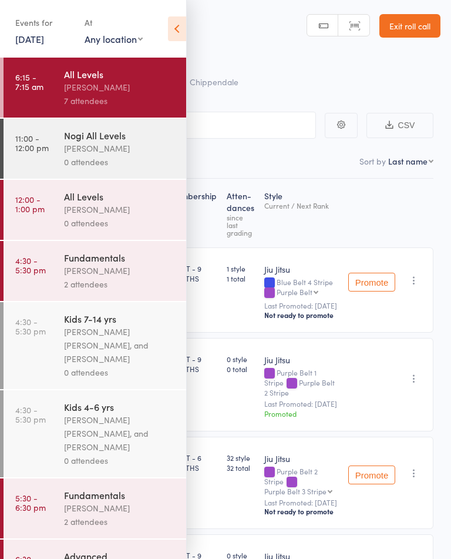
click at [83, 166] on div "0 attendees" at bounding box center [120, 162] width 112 height 14
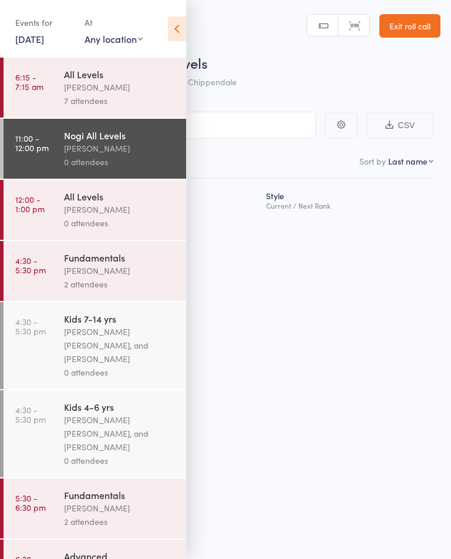
click at [116, 78] on div "All Levels" at bounding box center [120, 74] width 112 height 13
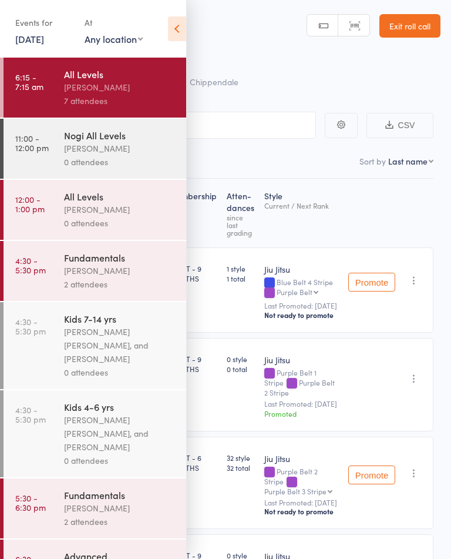
click at [177, 18] on icon at bounding box center [177, 28] width 18 height 25
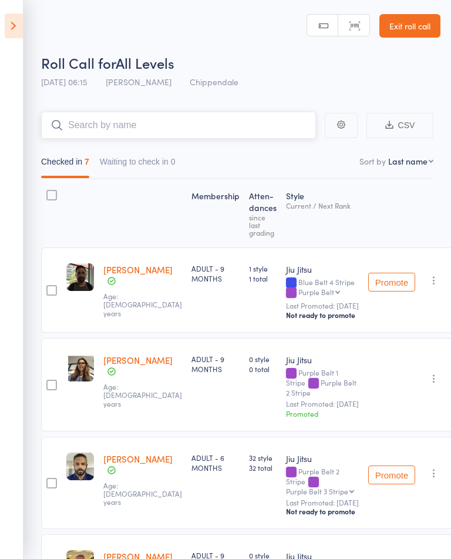
click at [75, 125] on input "search" at bounding box center [178, 125] width 275 height 27
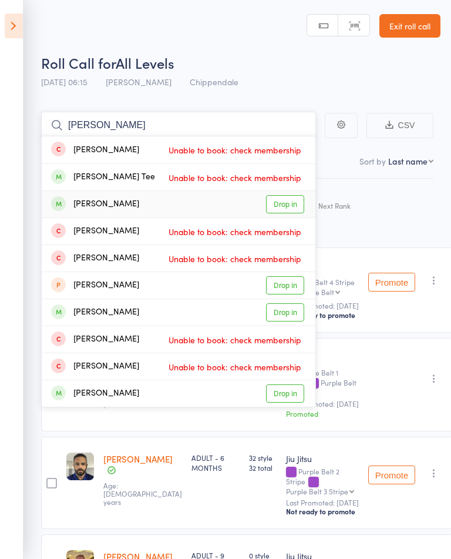
type input "Cari"
click at [294, 210] on link "Drop in" at bounding box center [285, 204] width 38 height 18
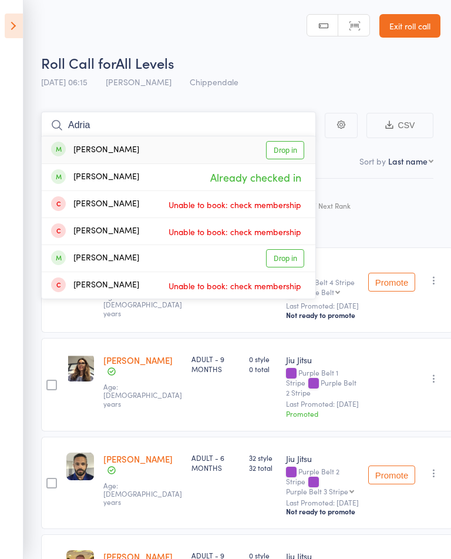
type input "Adria"
click at [293, 150] on link "Drop in" at bounding box center [285, 150] width 38 height 18
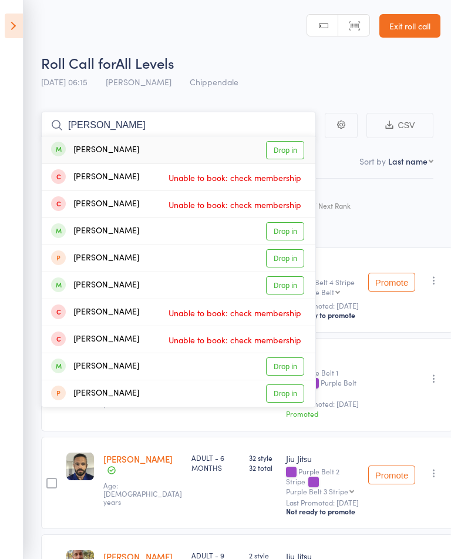
type input "Jess"
click at [296, 230] on link "Drop in" at bounding box center [285, 231] width 38 height 18
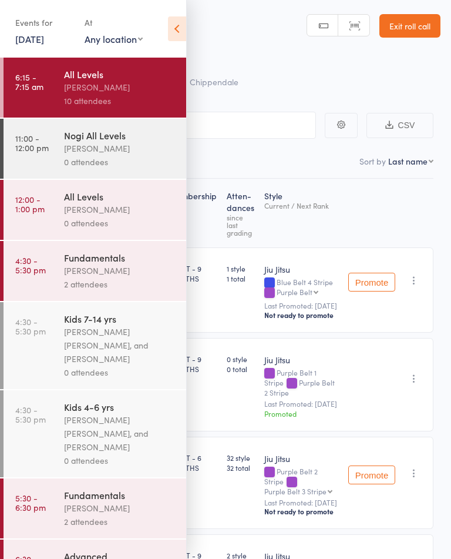
click at [183, 29] on icon at bounding box center [177, 28] width 18 height 25
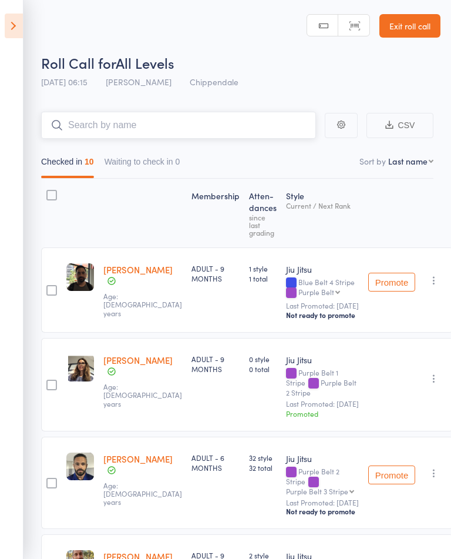
click at [85, 126] on input "search" at bounding box center [178, 125] width 275 height 27
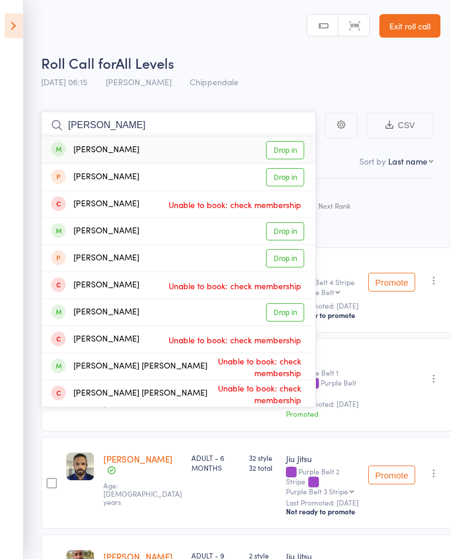
type input "Silvio"
click at [294, 151] on link "Drop in" at bounding box center [285, 150] width 38 height 18
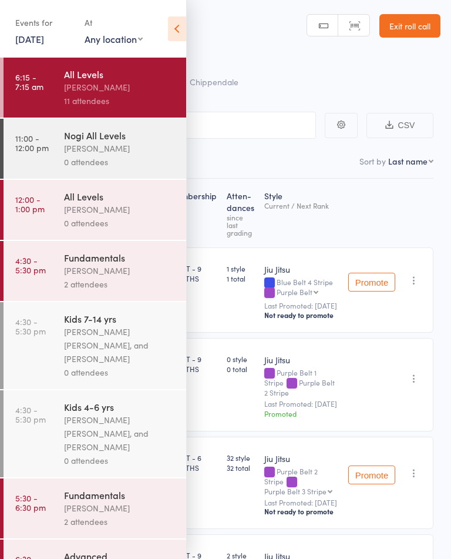
click at [184, 22] on icon at bounding box center [177, 28] width 18 height 25
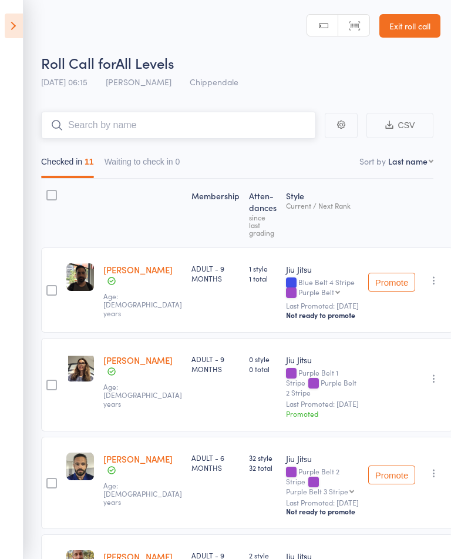
click at [92, 122] on input "search" at bounding box center [178, 125] width 275 height 27
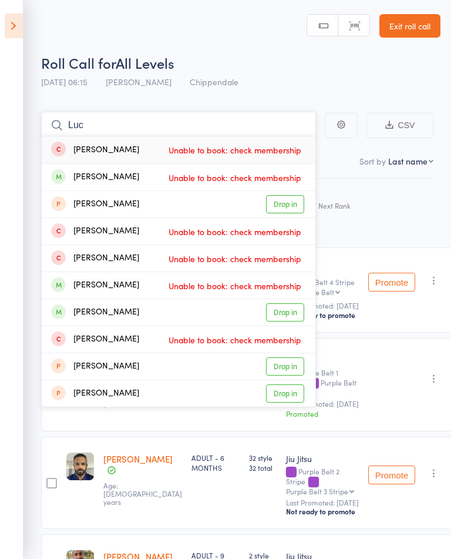
type input "Luc"
click at [294, 316] on link "Drop in" at bounding box center [285, 312] width 38 height 18
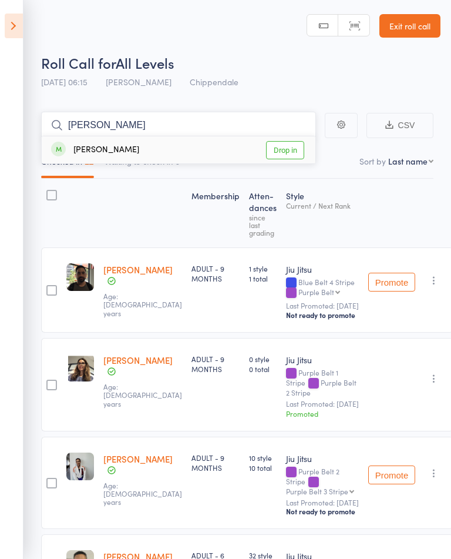
type input "Sylvia"
click at [295, 153] on link "Drop in" at bounding box center [285, 150] width 38 height 18
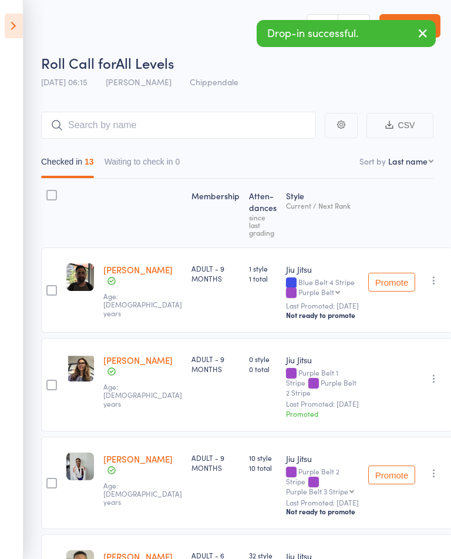
click at [384, 72] on div "Roll Call for All Levels" at bounding box center [241, 62] width 400 height 19
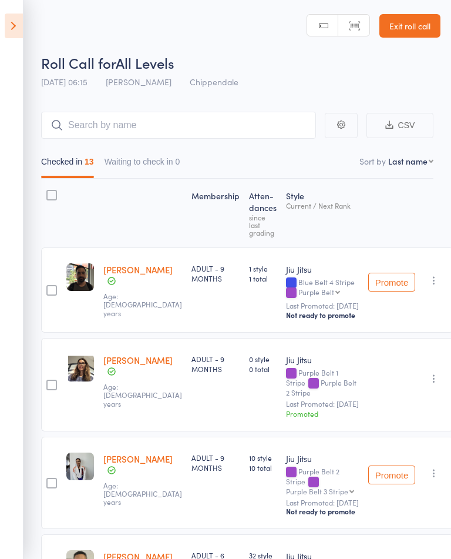
click at [415, 28] on link "Exit roll call" at bounding box center [410, 26] width 61 height 24
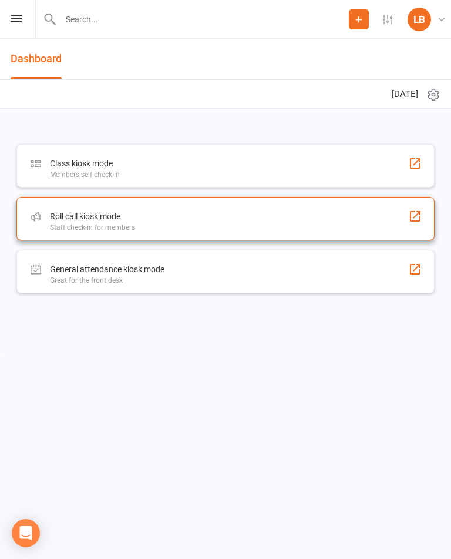
click at [119, 218] on div "Roll call kiosk mode" at bounding box center [92, 216] width 85 height 14
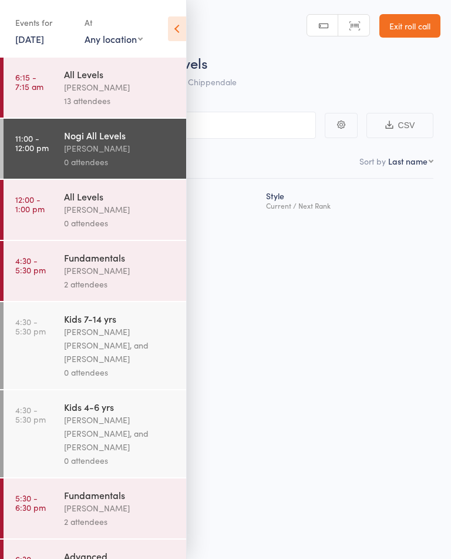
click at [53, 98] on link "6:15 - 7:15 am All Levels [PERSON_NAME] 13 attendees" at bounding box center [95, 88] width 183 height 60
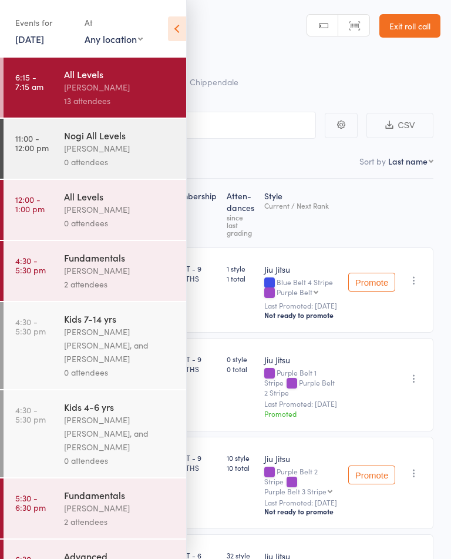
click at [181, 34] on icon at bounding box center [177, 28] width 18 height 25
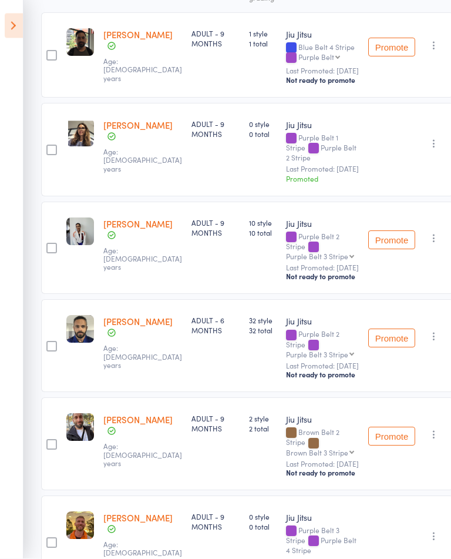
scroll to position [229, 0]
